Goal: Browse casually

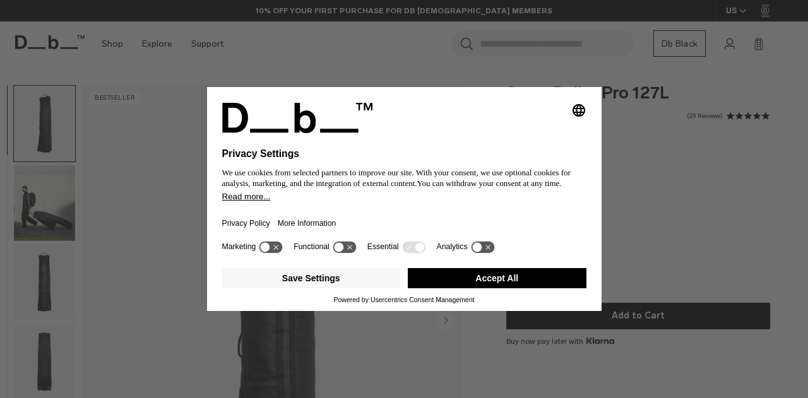
click at [523, 281] on button "Accept All" at bounding box center [497, 278] width 179 height 20
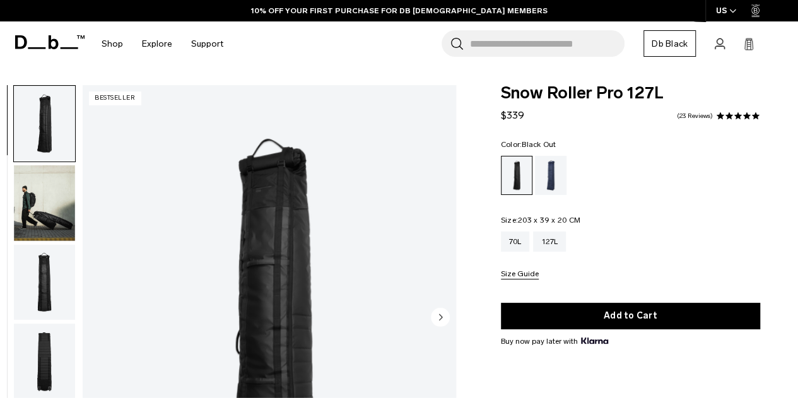
click at [33, 205] on img "button" at bounding box center [44, 203] width 61 height 76
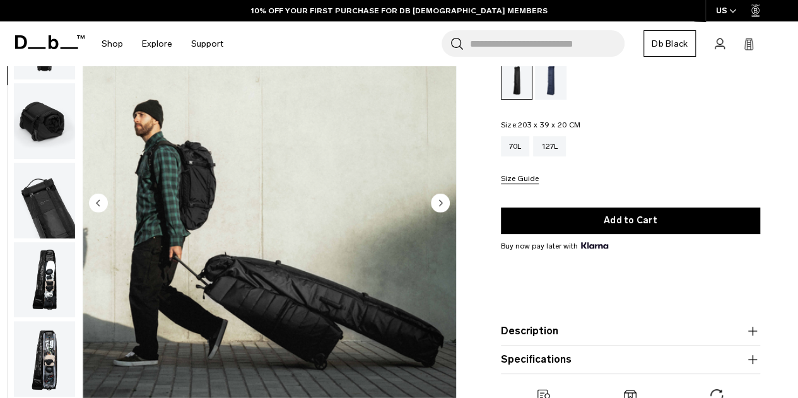
scroll to position [126, 0]
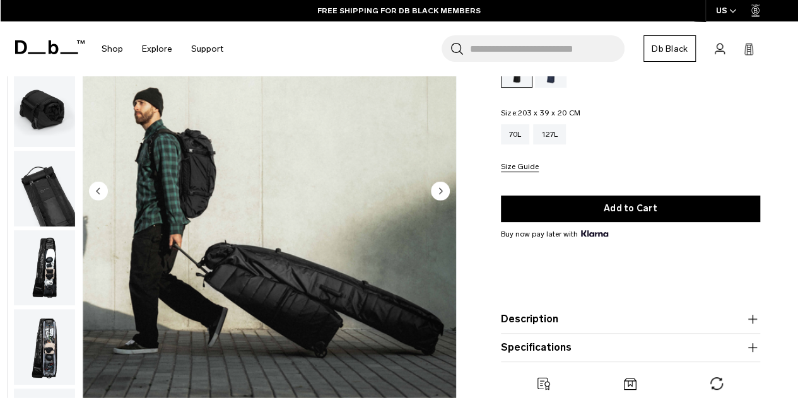
click at [40, 197] on img "button" at bounding box center [44, 189] width 61 height 76
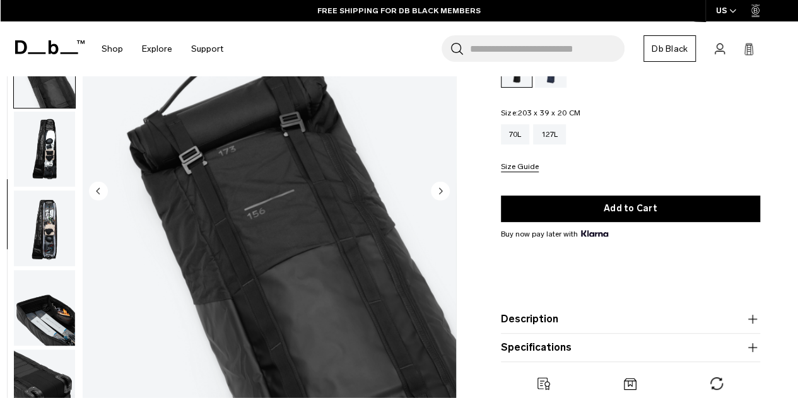
scroll to position [326, 0]
click at [45, 221] on img "button" at bounding box center [44, 228] width 61 height 76
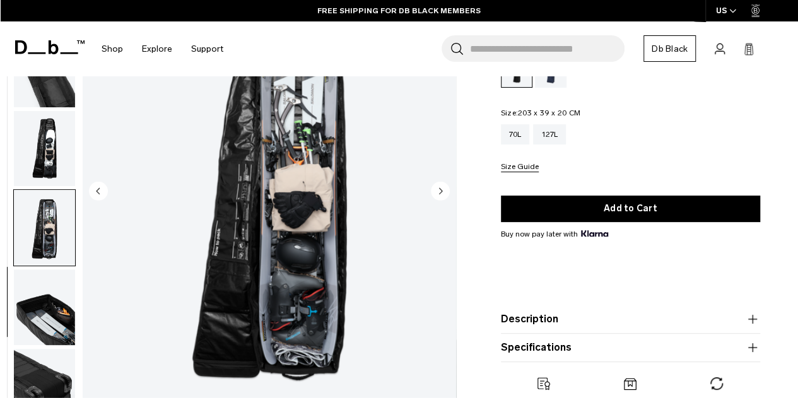
click at [56, 159] on img "button" at bounding box center [44, 149] width 61 height 76
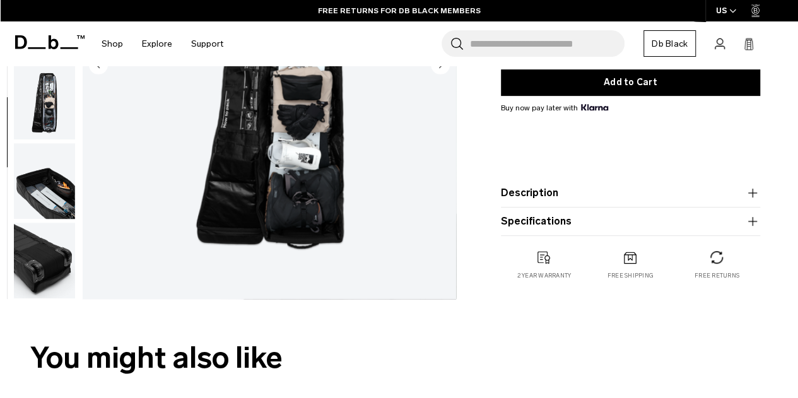
click at [46, 247] on img "button" at bounding box center [44, 261] width 61 height 76
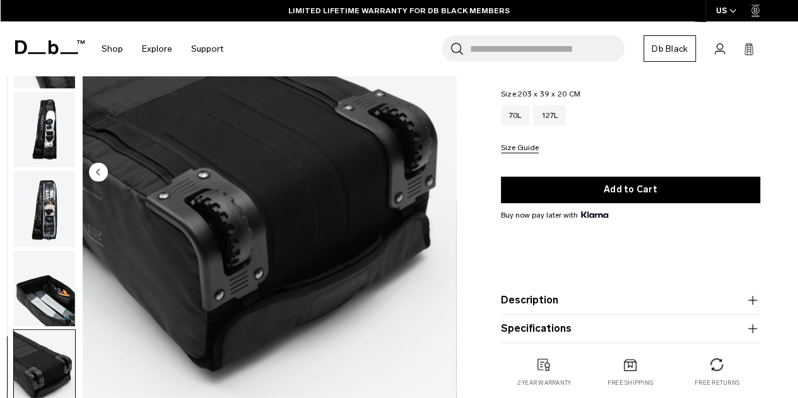
scroll to position [126, 0]
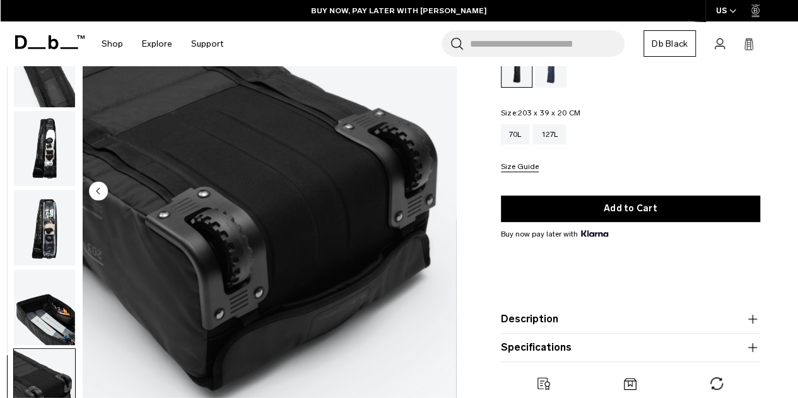
click at [20, 301] on img "button" at bounding box center [44, 307] width 61 height 76
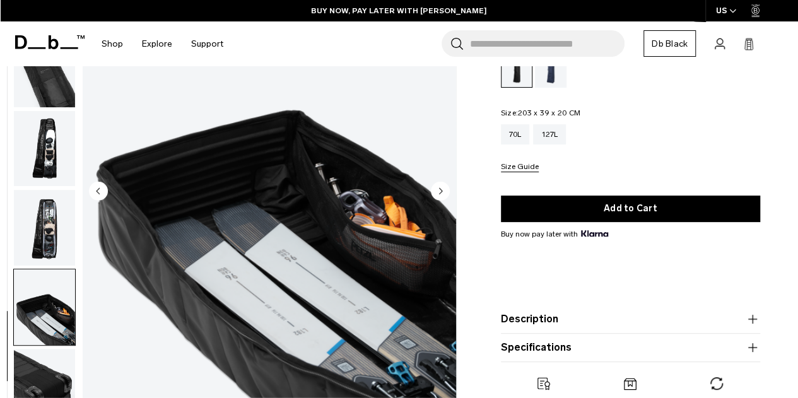
click at [61, 158] on img "button" at bounding box center [44, 149] width 61 height 76
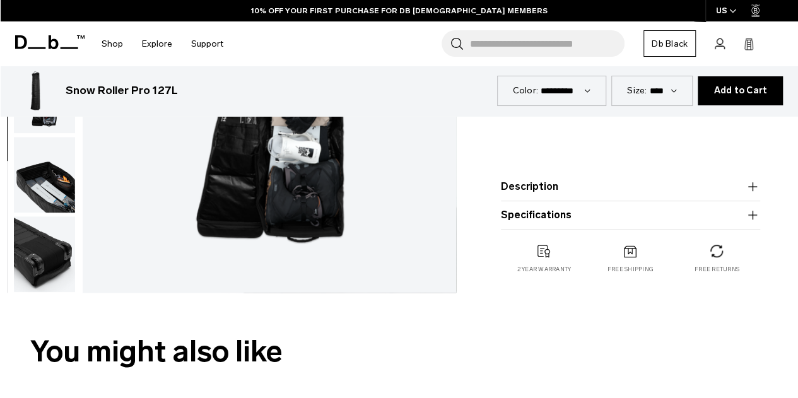
scroll to position [379, 0]
